Goal: Information Seeking & Learning: Find specific fact

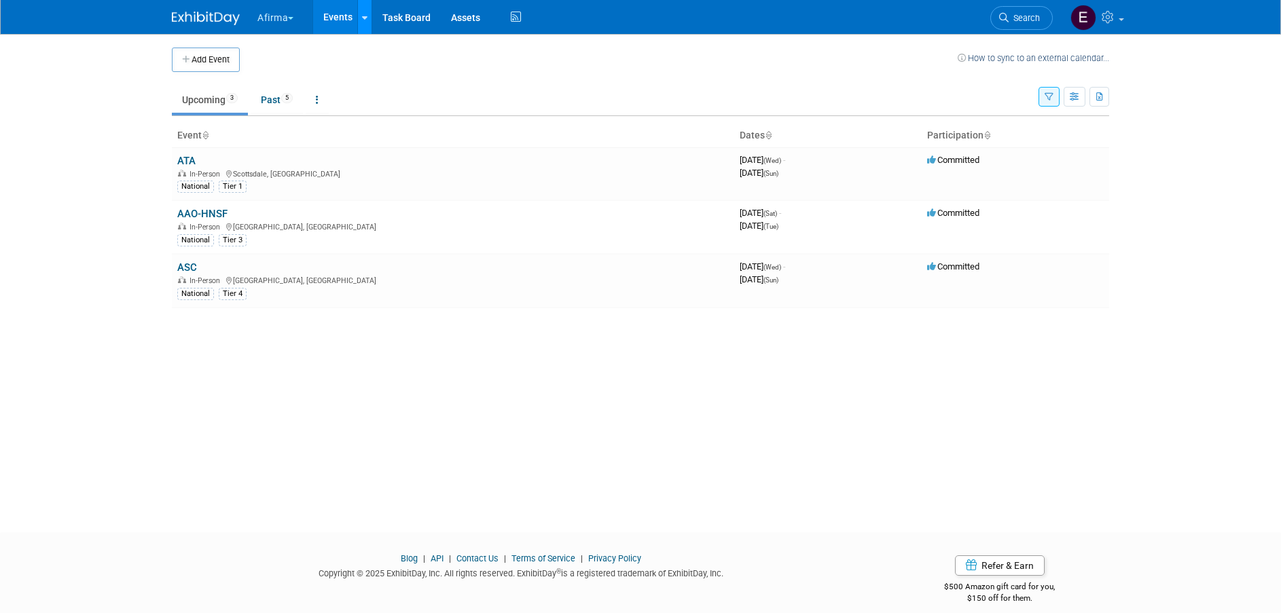
click at [364, 21] on icon at bounding box center [364, 18] width 5 height 9
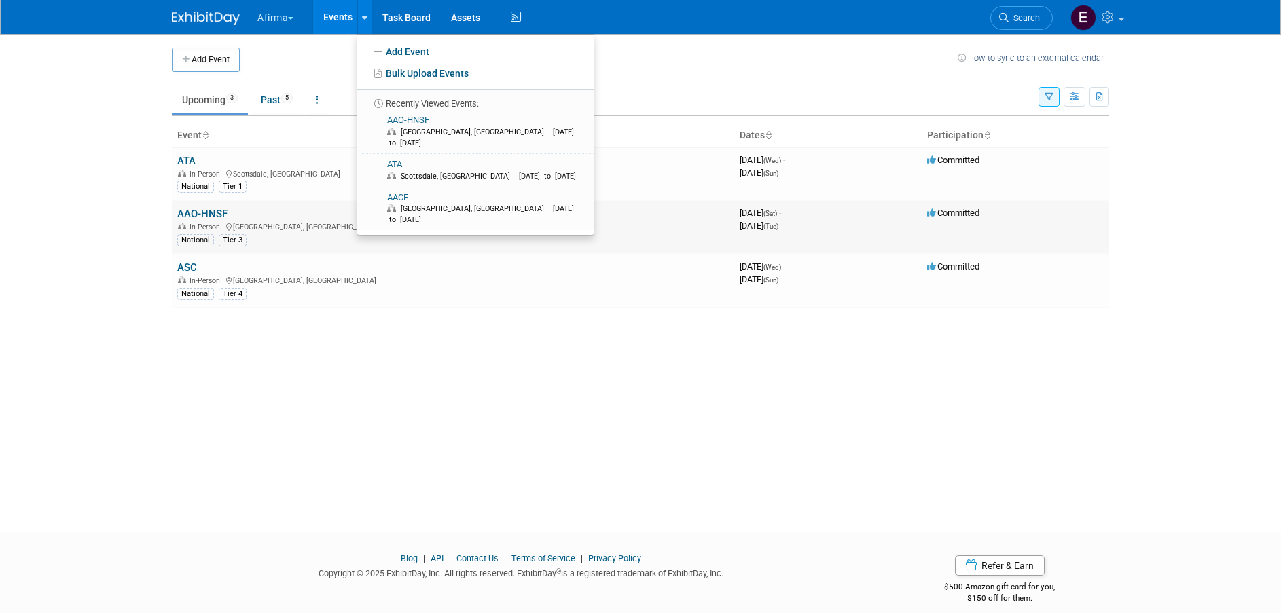
click at [215, 214] on link "AAO-HNSF" at bounding box center [202, 214] width 50 height 12
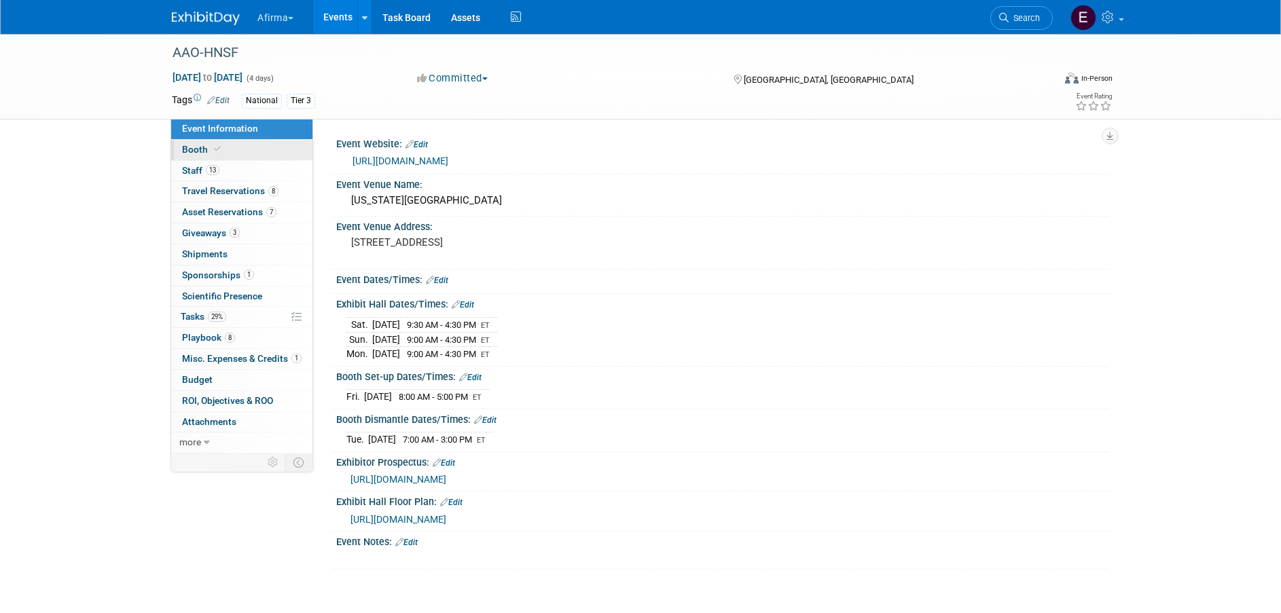
click at [257, 149] on link "Booth" at bounding box center [241, 150] width 141 height 20
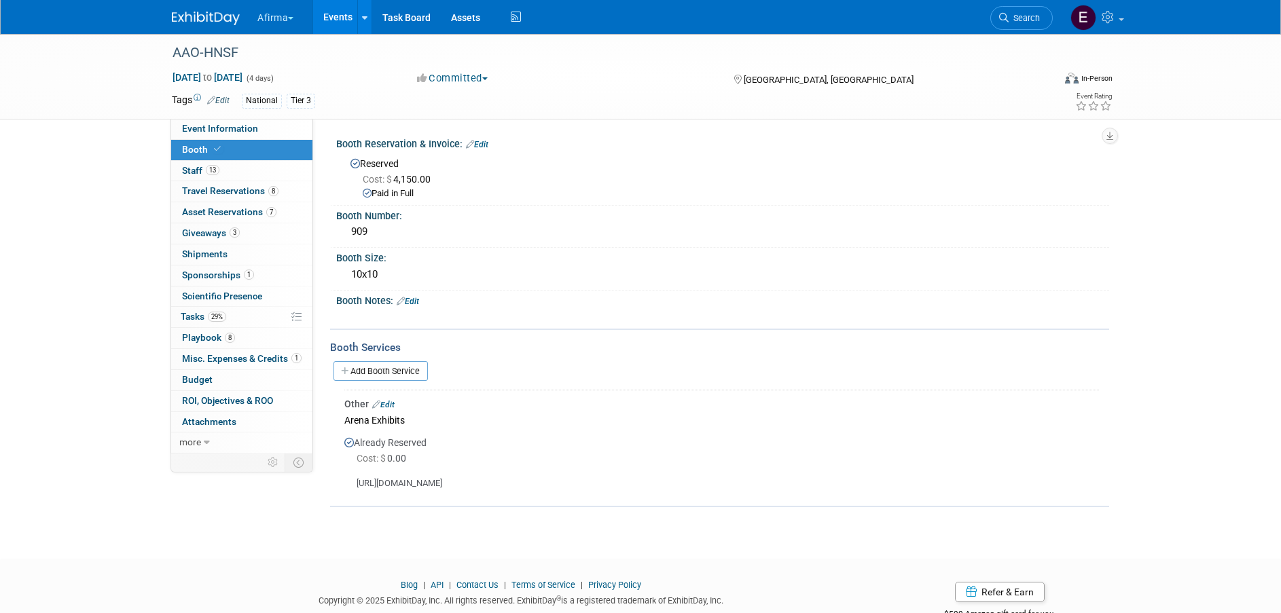
click at [346, 19] on link "Events" at bounding box center [338, 17] width 50 height 34
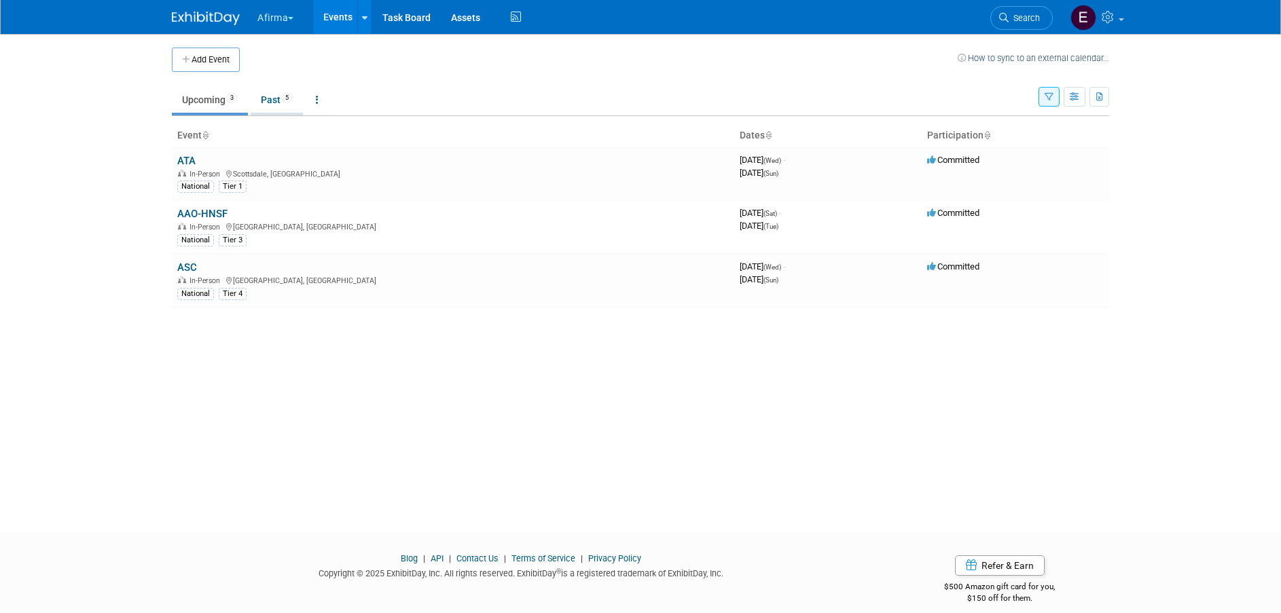
click at [274, 103] on link "Past 5" at bounding box center [277, 100] width 52 height 26
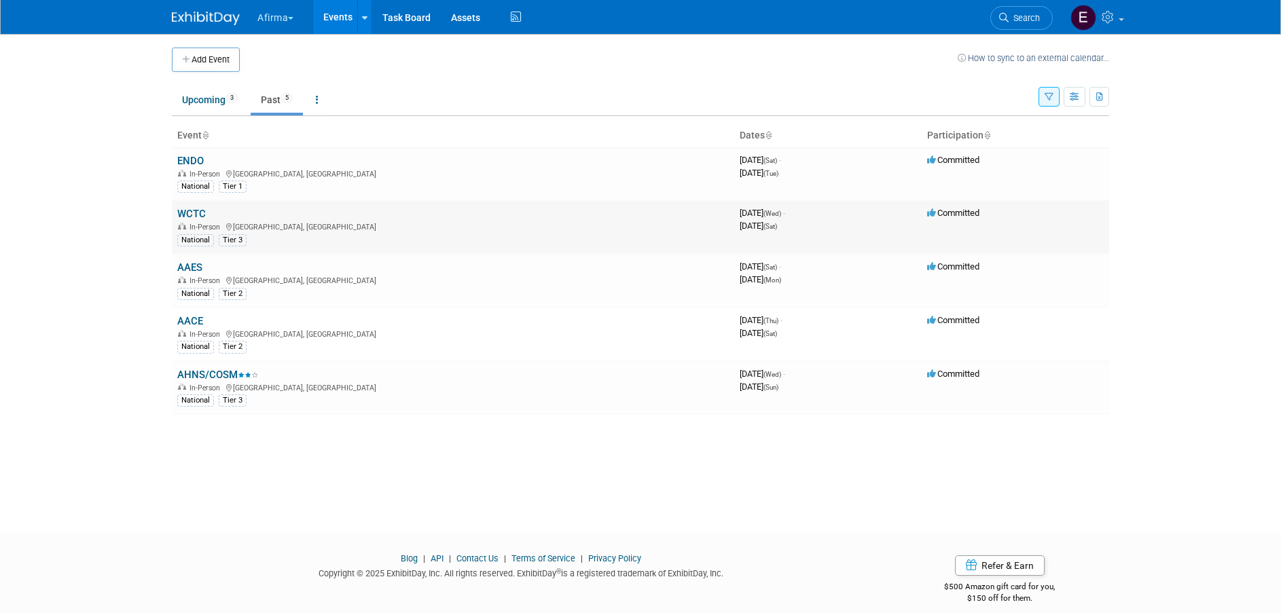
click at [201, 212] on link "WCTC" at bounding box center [191, 214] width 29 height 12
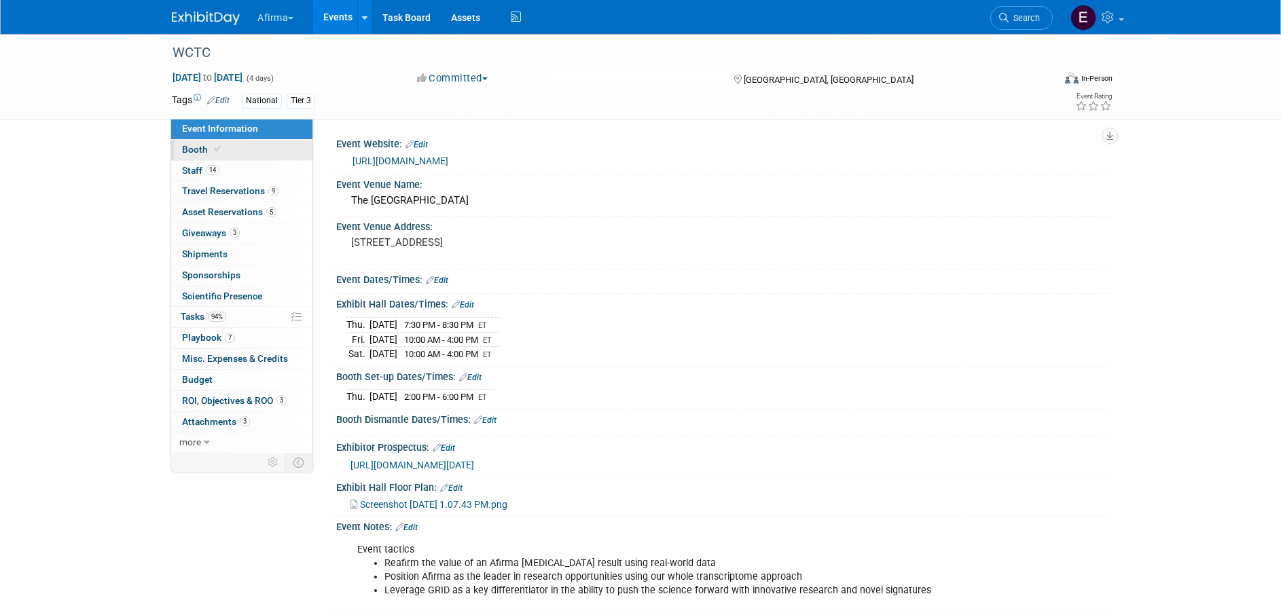
click at [248, 146] on link "Booth" at bounding box center [241, 150] width 141 height 20
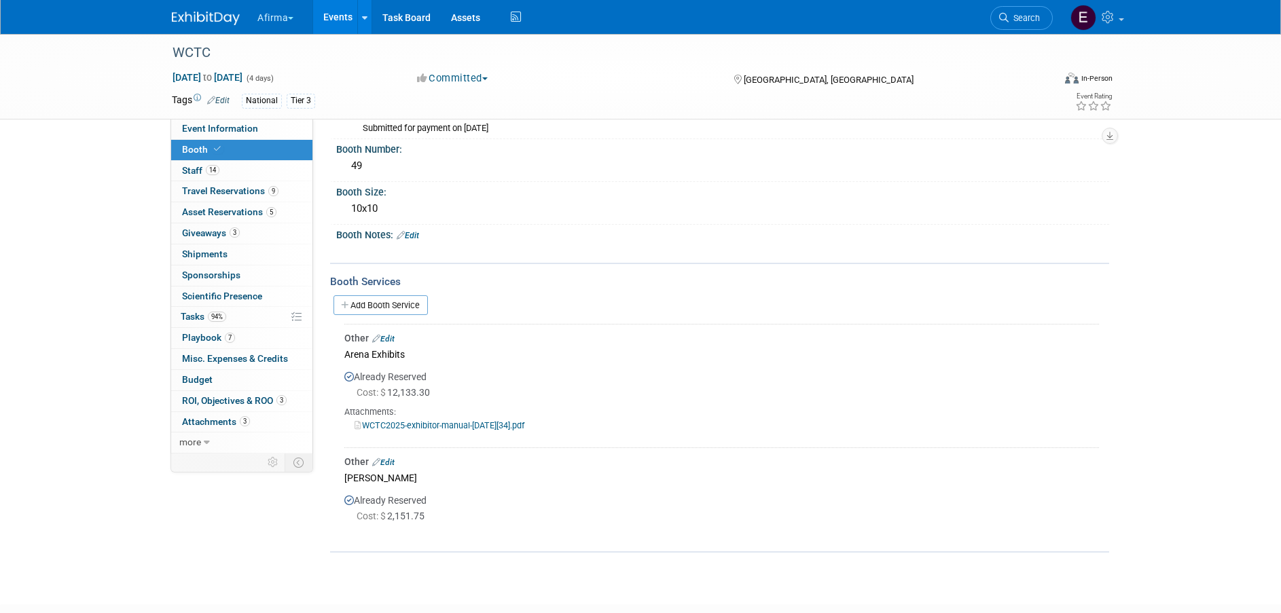
scroll to position [68, 0]
click at [341, 19] on link "Events" at bounding box center [338, 17] width 50 height 34
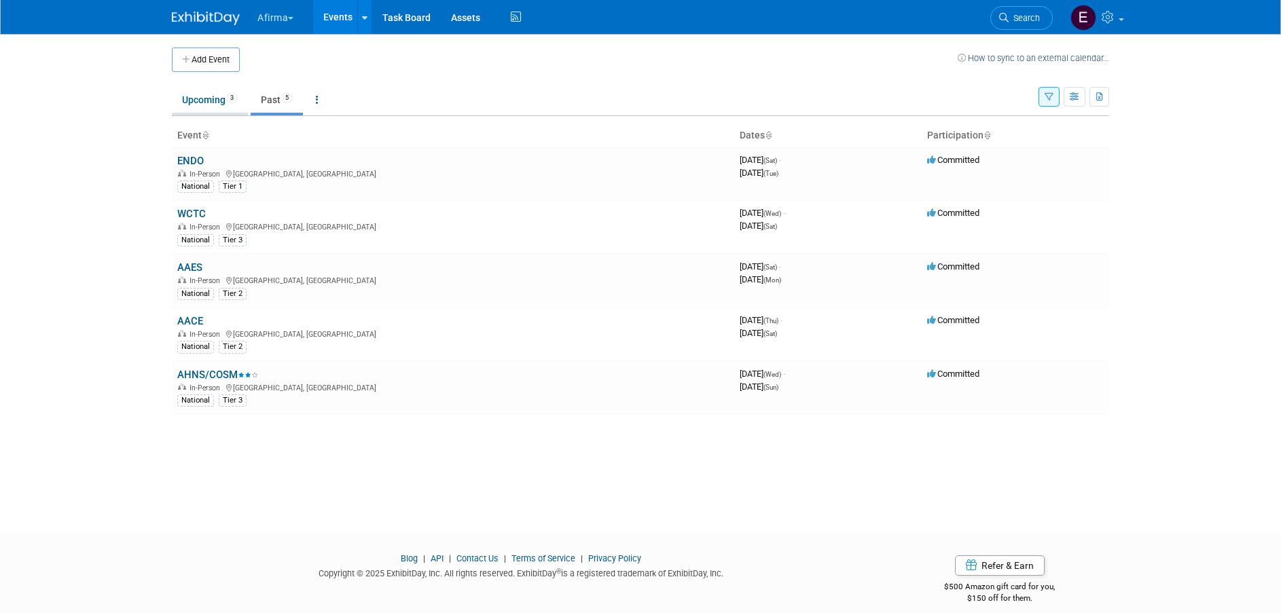
click at [223, 102] on link "Upcoming 3" at bounding box center [210, 100] width 76 height 26
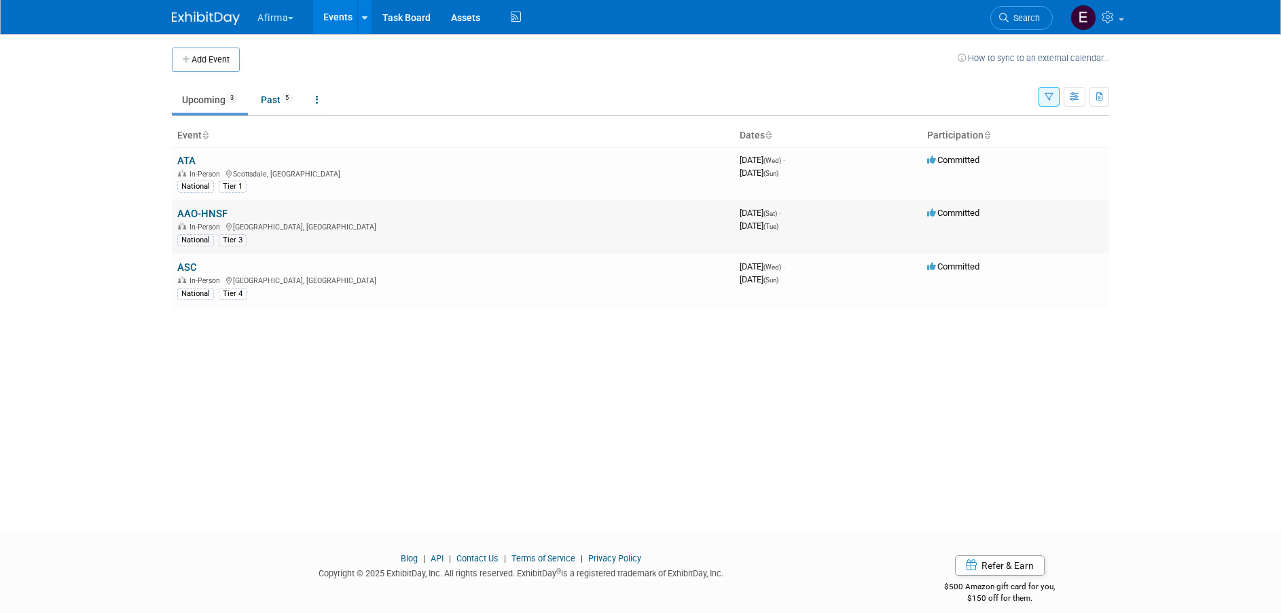
click at [223, 211] on link "AAO-HNSF" at bounding box center [202, 214] width 50 height 12
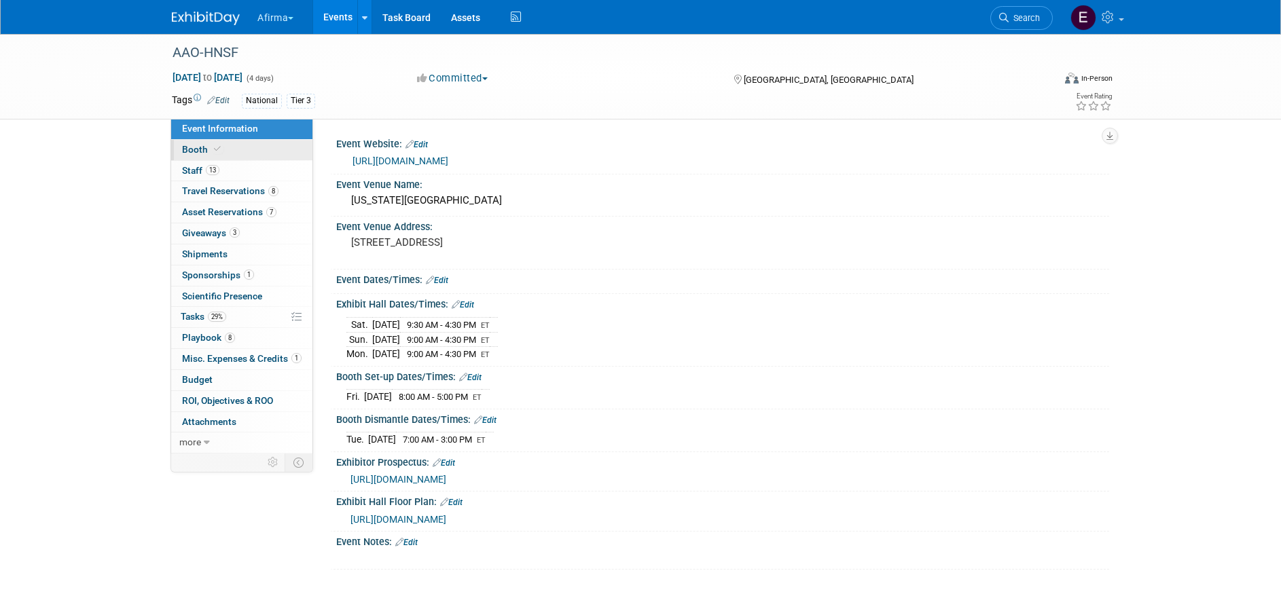
click at [238, 153] on link "Booth" at bounding box center [241, 150] width 141 height 20
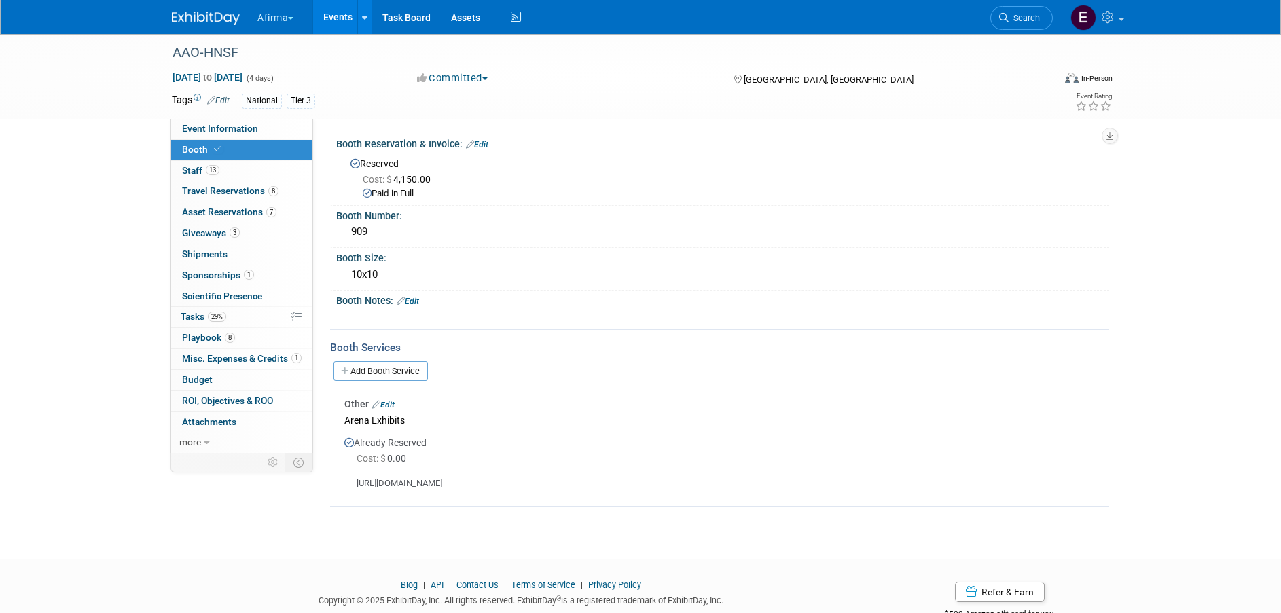
drag, startPoint x: 551, startPoint y: 482, endPoint x: 348, endPoint y: 482, distance: 202.4
click at [348, 482] on div "https://sc.theexpogroup.com/aao25otoexpo/" at bounding box center [721, 479] width 754 height 24
copy div "https://sc.theexpogroup.com/aao25otoexpo/"
click at [346, 20] on link "Events" at bounding box center [338, 17] width 50 height 34
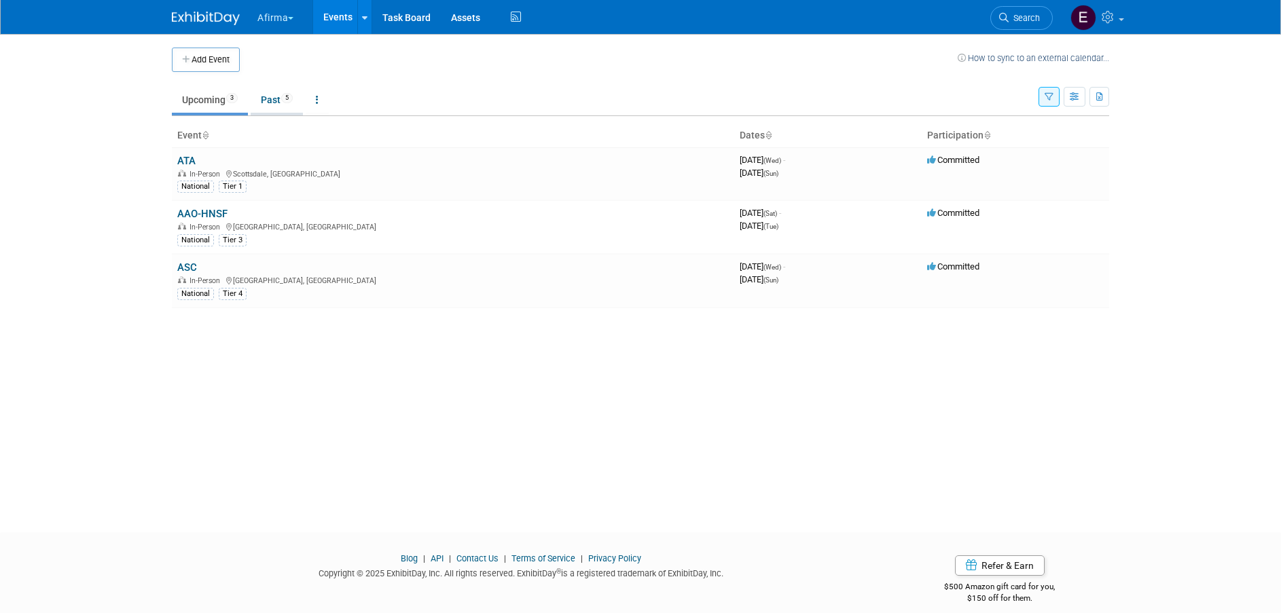
click at [268, 103] on link "Past 5" at bounding box center [277, 100] width 52 height 26
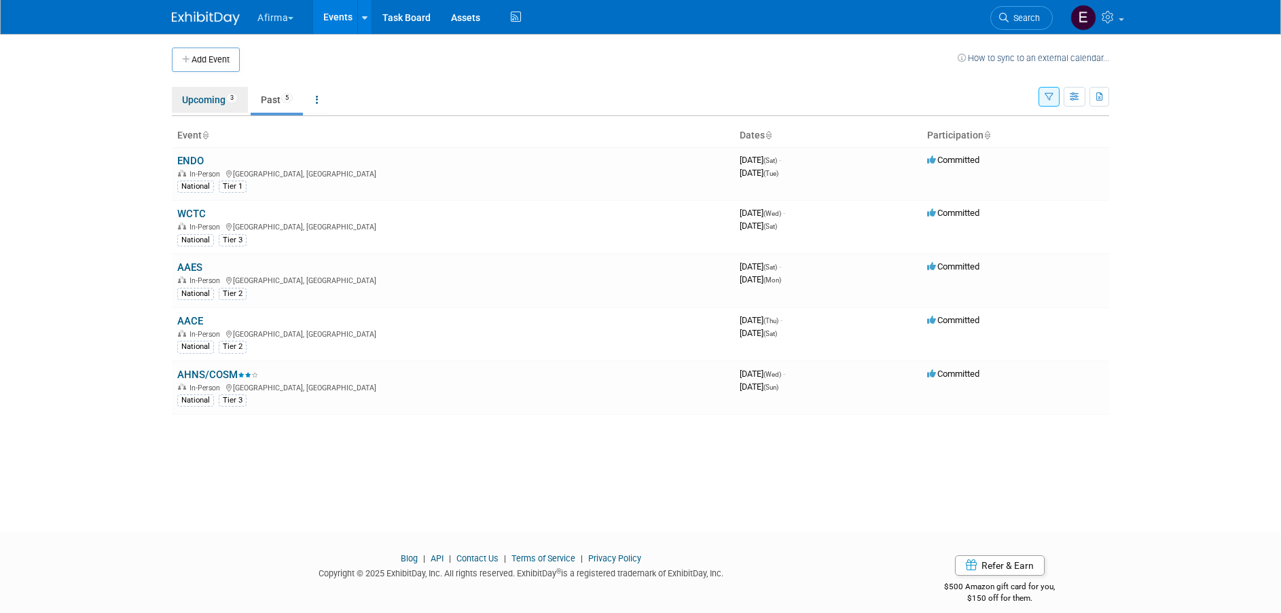
click at [216, 98] on link "Upcoming 3" at bounding box center [210, 100] width 76 height 26
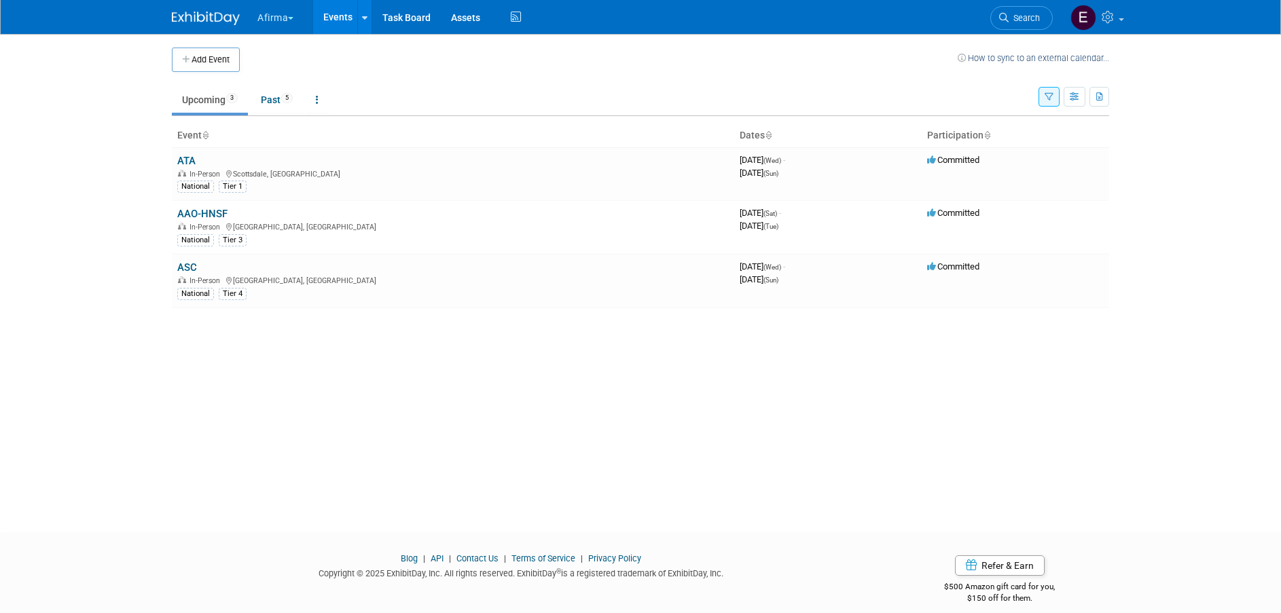
drag, startPoint x: 208, startPoint y: 215, endPoint x: 217, endPoint y: 214, distance: 8.9
click at [208, 215] on link "AAO-HNSF" at bounding box center [202, 214] width 50 height 12
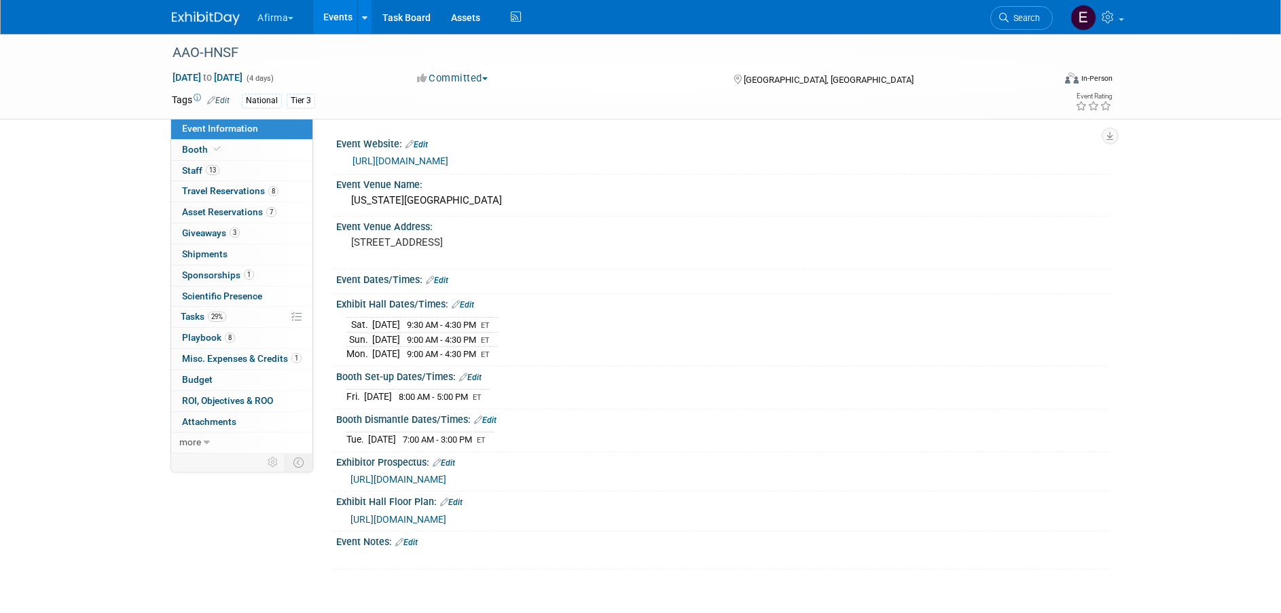
click at [405, 160] on link "[URL][DOMAIN_NAME]" at bounding box center [400, 161] width 96 height 11
click at [259, 149] on link "Booth" at bounding box center [241, 150] width 141 height 20
